Goal: Check status: Check status

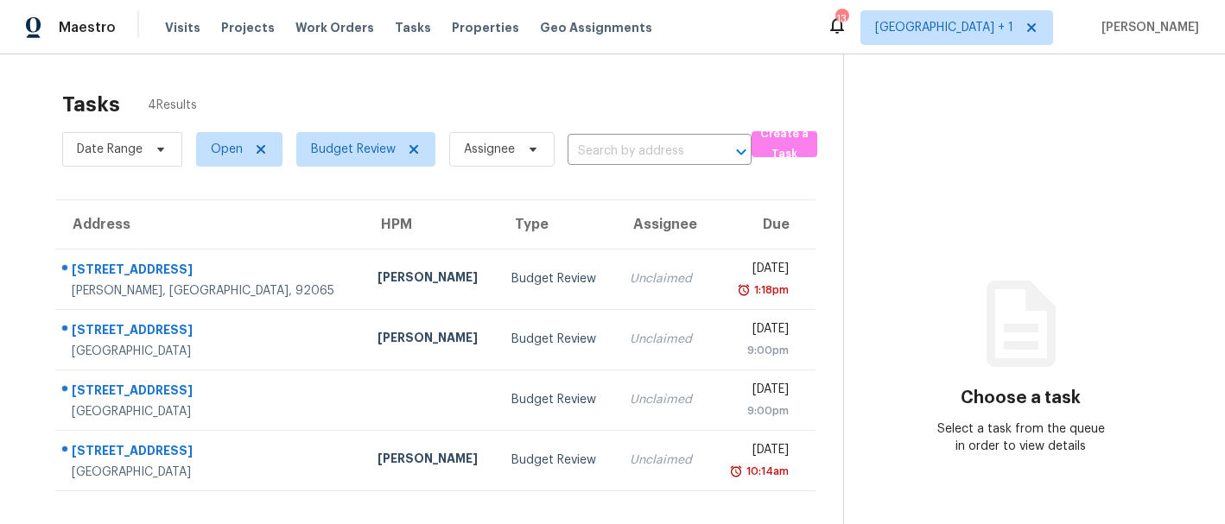
scroll to position [54, 0]
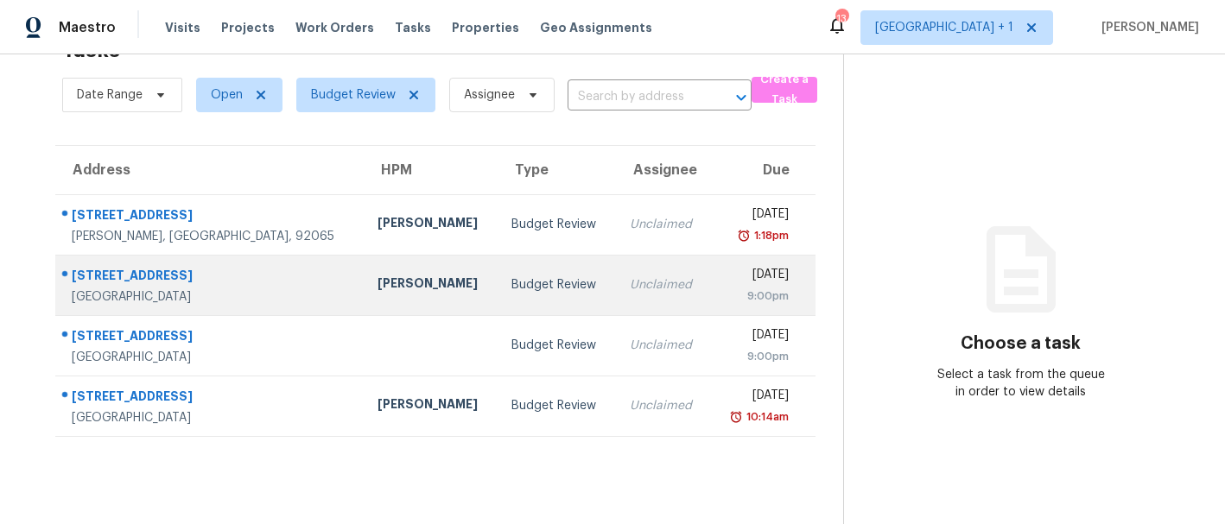
click at [377, 287] on div "[PERSON_NAME]" at bounding box center [430, 286] width 107 height 22
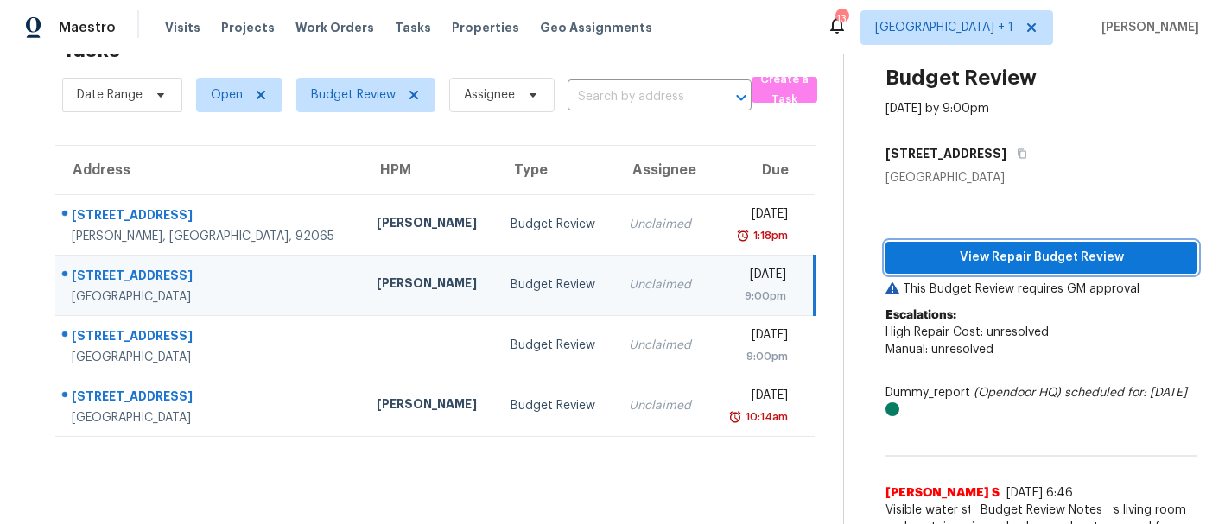
click at [1023, 256] on span "View Repair Budget Review" at bounding box center [1041, 258] width 284 height 22
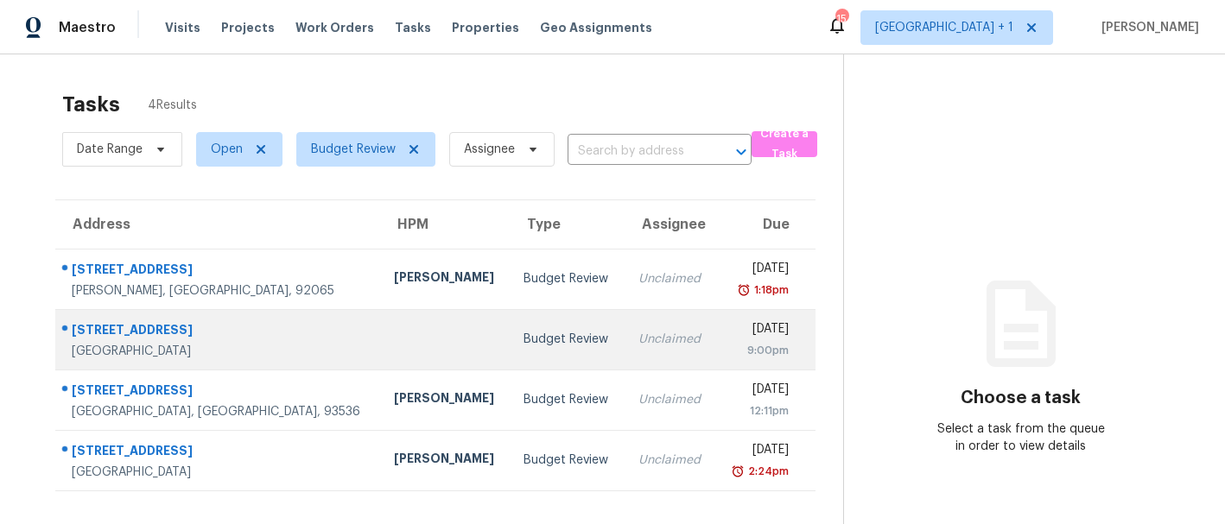
click at [380, 343] on td at bounding box center [445, 339] width 130 height 60
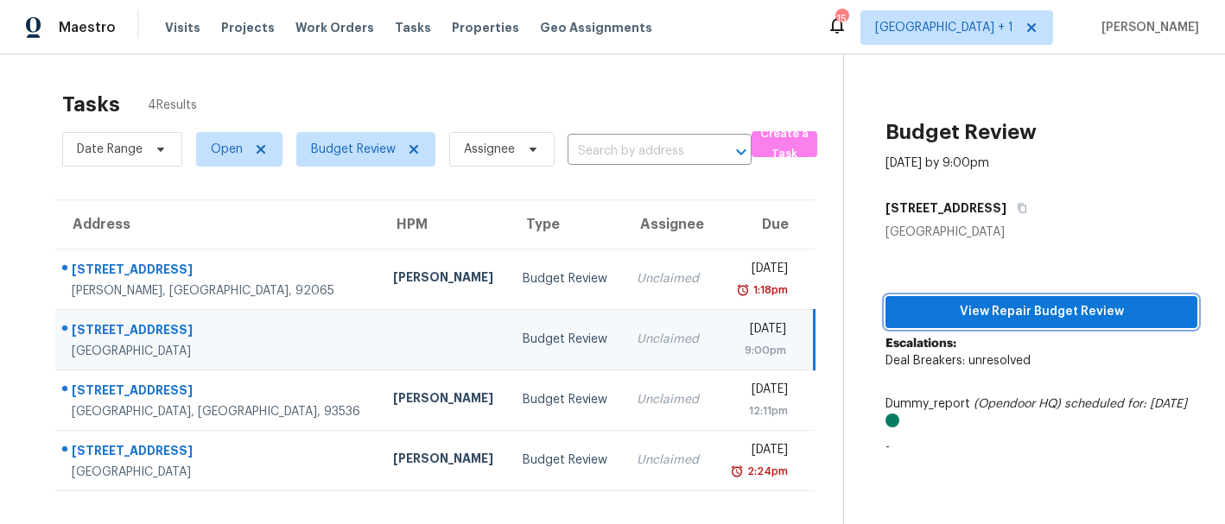
click at [943, 314] on span "View Repair Budget Review" at bounding box center [1041, 312] width 284 height 22
click at [379, 335] on td at bounding box center [444, 339] width 130 height 60
click at [916, 323] on button "View Repair Budget Review" at bounding box center [1041, 312] width 312 height 32
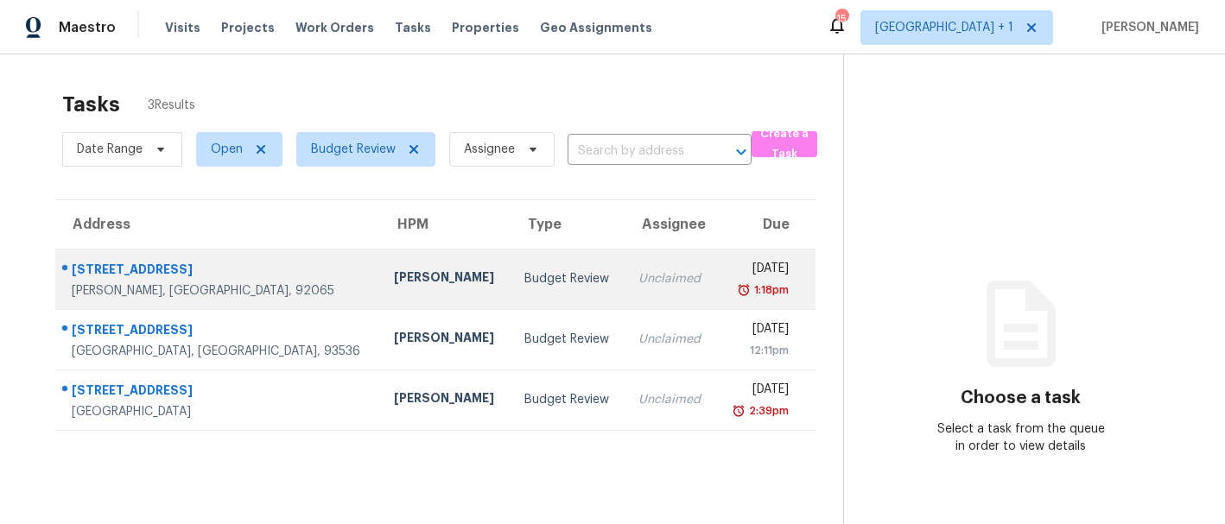
click at [394, 276] on div "[PERSON_NAME]" at bounding box center [445, 280] width 103 height 22
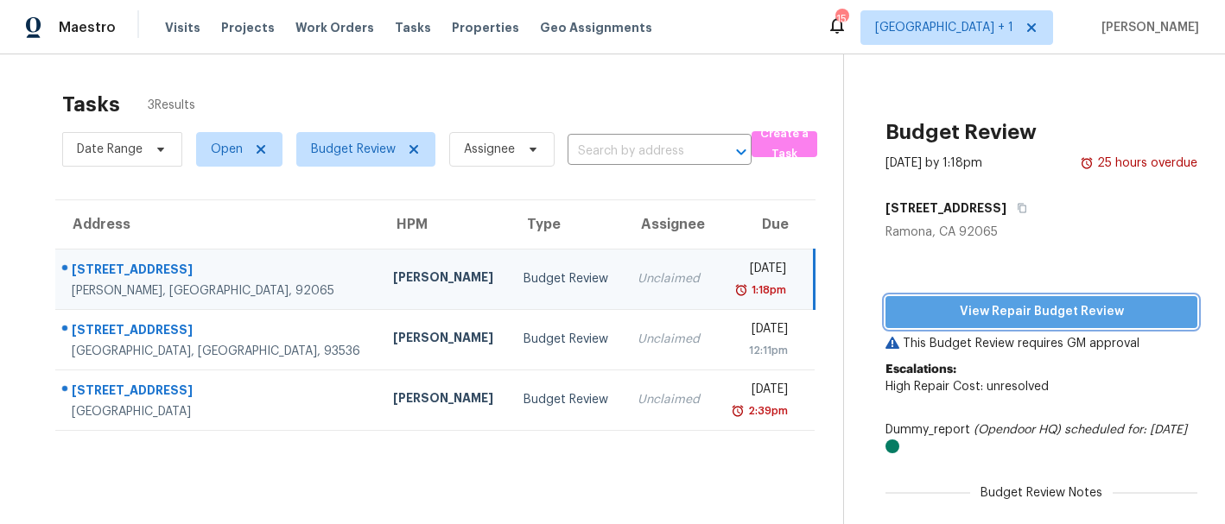
click at [936, 304] on span "View Repair Budget Review" at bounding box center [1041, 312] width 284 height 22
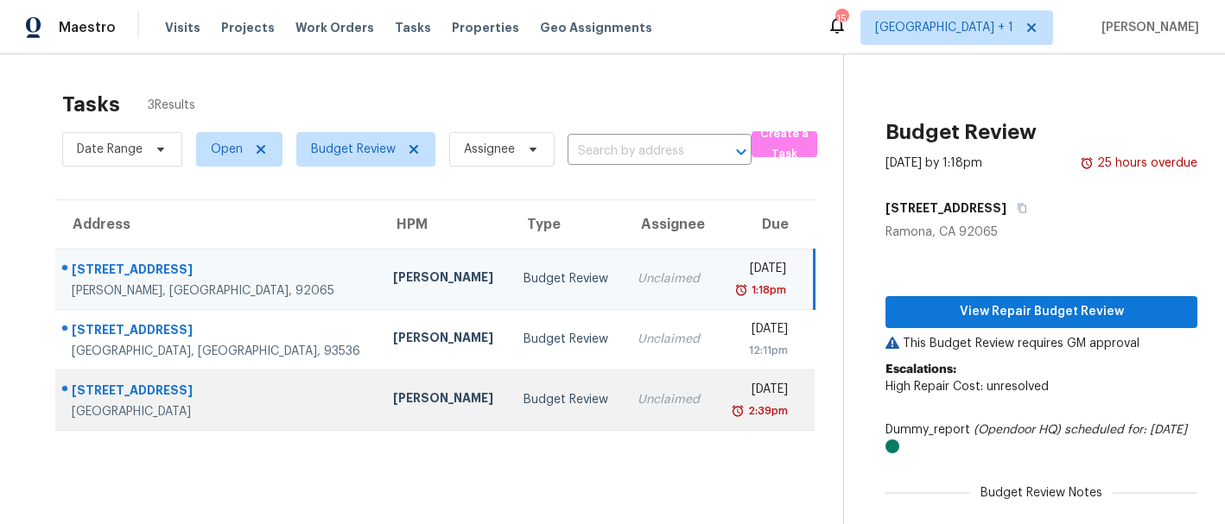
click at [393, 403] on div "[PERSON_NAME]" at bounding box center [444, 401] width 103 height 22
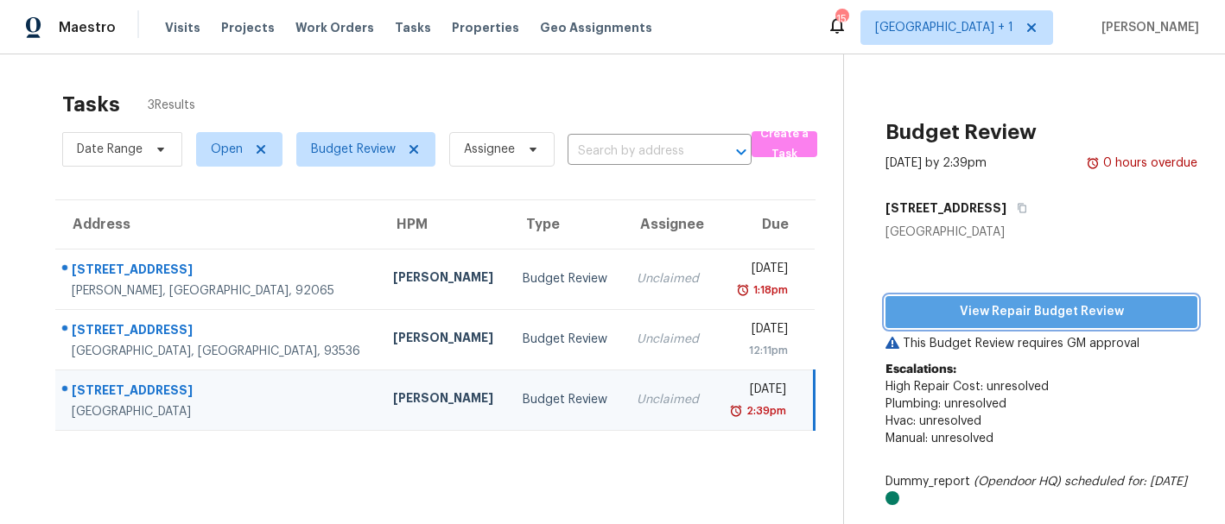
click at [970, 311] on span "View Repair Budget Review" at bounding box center [1041, 312] width 284 height 22
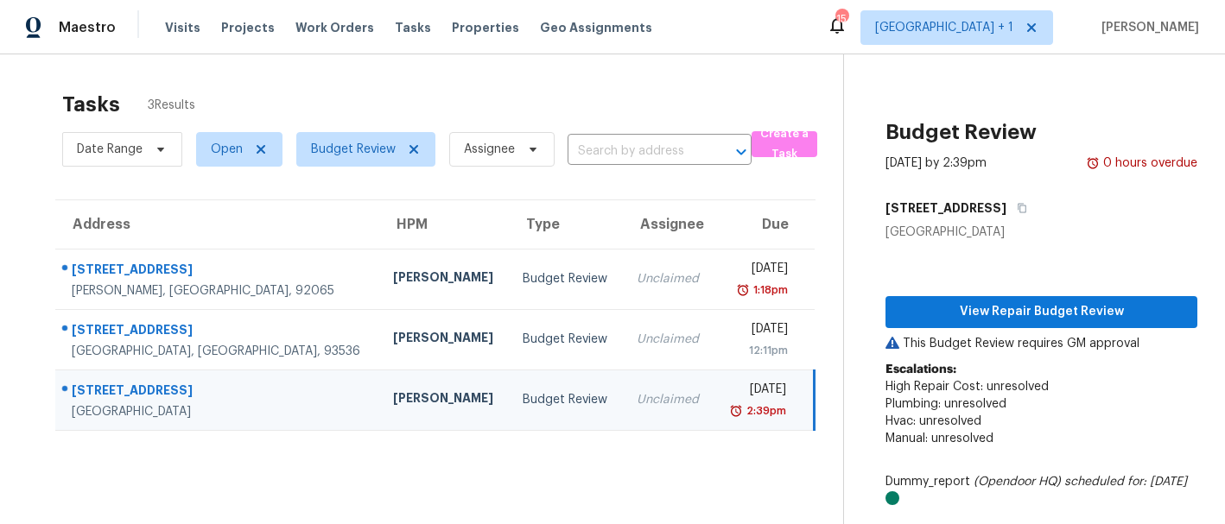
click at [393, 396] on div "[PERSON_NAME]" at bounding box center [444, 401] width 102 height 22
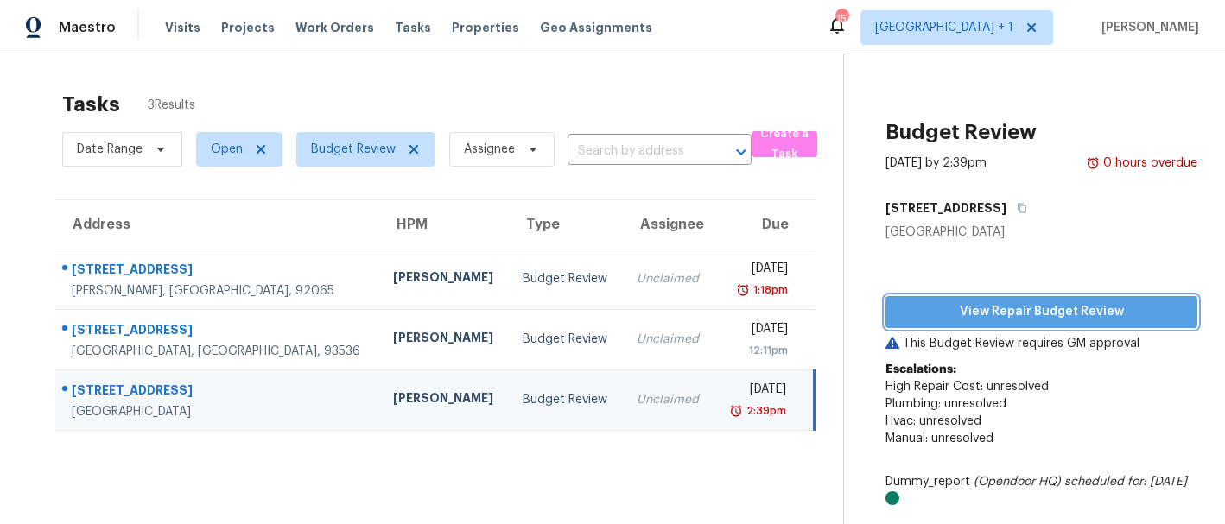
click at [954, 313] on span "View Repair Budget Review" at bounding box center [1041, 312] width 284 height 22
